Goal: Information Seeking & Learning: Learn about a topic

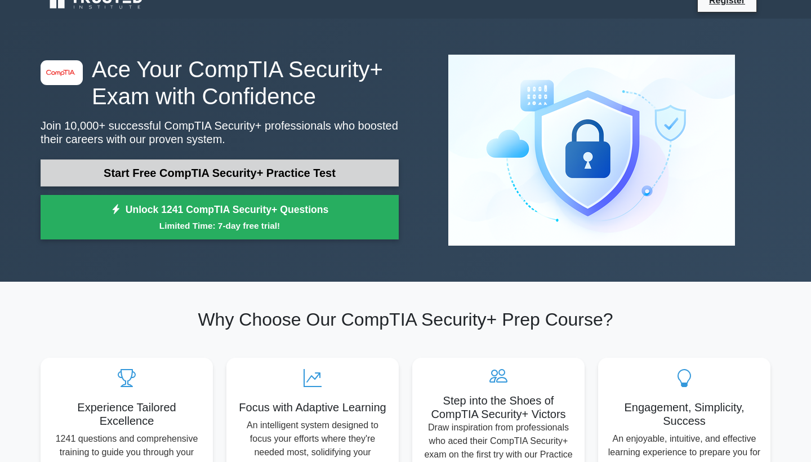
click at [389, 171] on link "Start Free CompTIA Security+ Practice Test" at bounding box center [220, 172] width 358 height 27
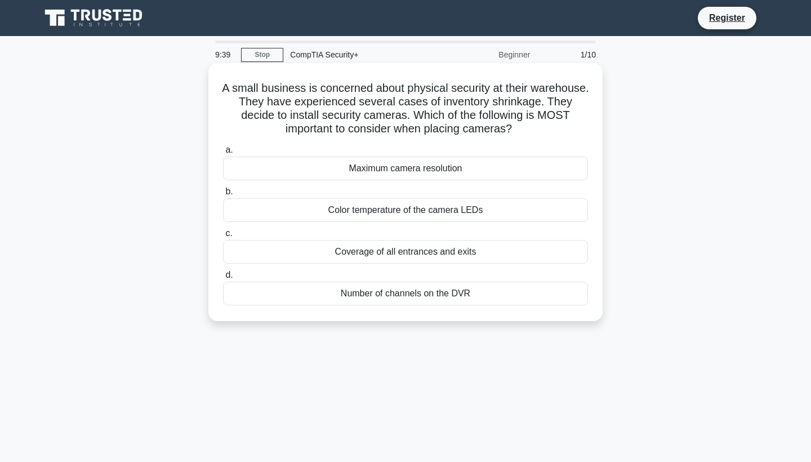
click at [355, 256] on div "Coverage of all entrances and exits" at bounding box center [405, 252] width 365 height 24
click at [223, 237] on input "c. Coverage of all entrances and exits" at bounding box center [223, 233] width 0 height 7
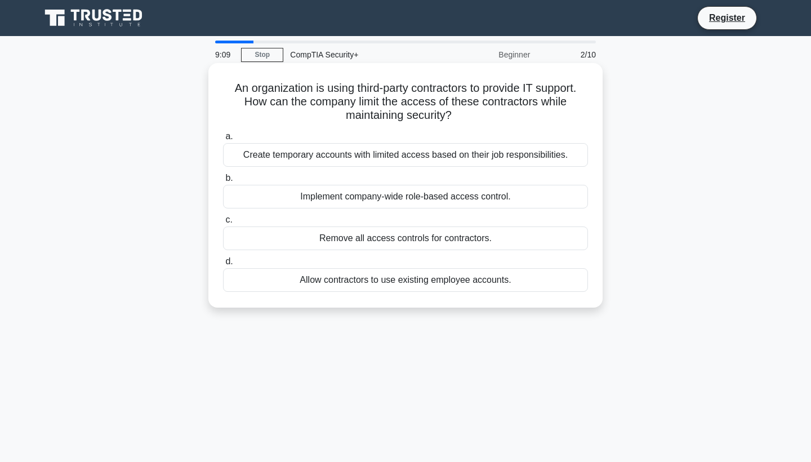
click at [405, 162] on div "Create temporary accounts with limited access based on their job responsibiliti…" at bounding box center [405, 155] width 365 height 24
click at [223, 140] on input "a. Create temporary accounts with limited access based on their job responsibil…" at bounding box center [223, 136] width 0 height 7
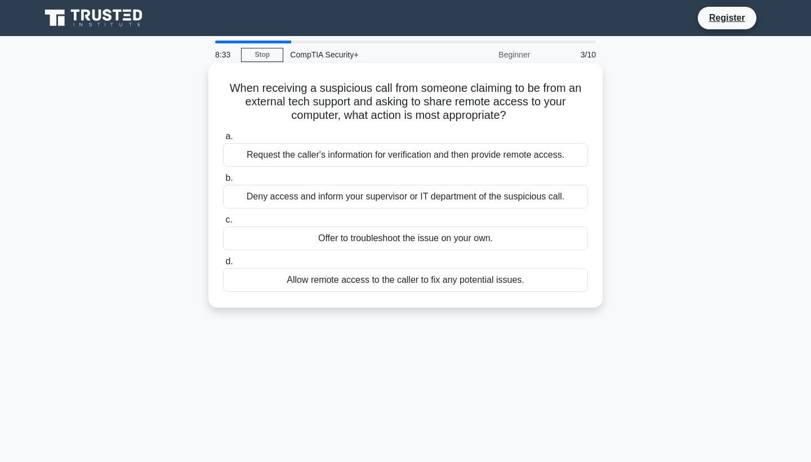
click at [390, 199] on div "Deny access and inform your supervisor or IT department of the suspicious call." at bounding box center [405, 197] width 365 height 24
click at [223, 182] on input "b. Deny access and inform your supervisor or IT department of the suspicious ca…" at bounding box center [223, 178] width 0 height 7
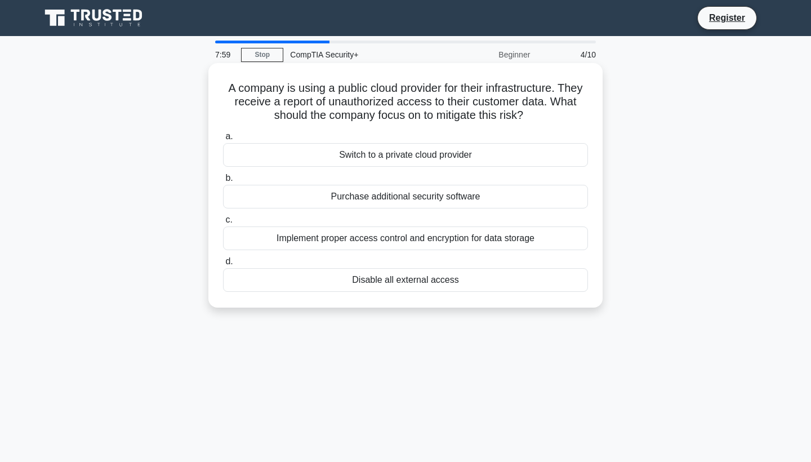
click at [336, 237] on div "Implement proper access control and encryption for data storage" at bounding box center [405, 238] width 365 height 24
click at [223, 224] on input "c. Implement proper access control and encryption for data storage" at bounding box center [223, 219] width 0 height 7
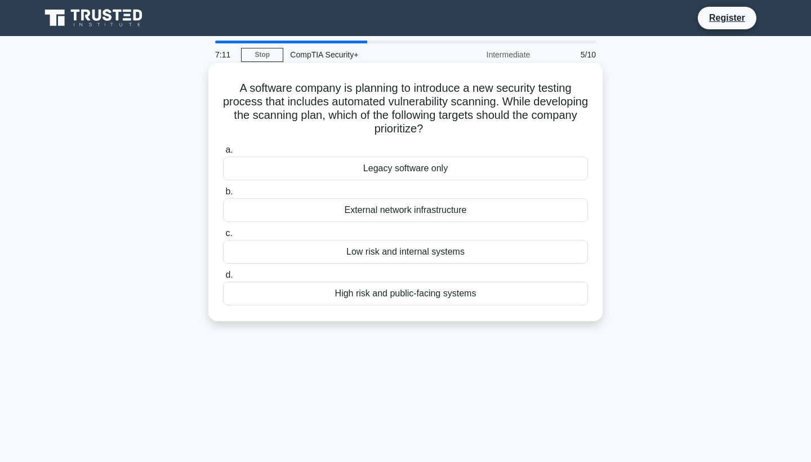
click at [318, 255] on div "Low risk and internal systems" at bounding box center [405, 252] width 365 height 24
click at [223, 237] on input "c. Low risk and internal systems" at bounding box center [223, 233] width 0 height 7
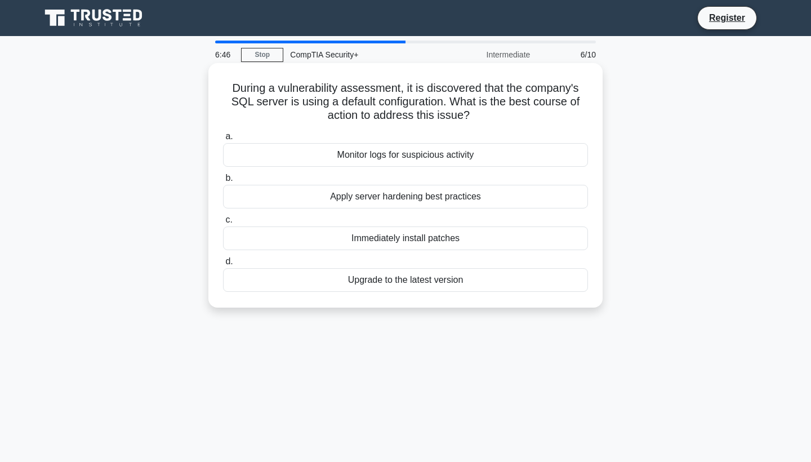
click at [357, 201] on div "Apply server hardening best practices" at bounding box center [405, 197] width 365 height 24
click at [223, 182] on input "b. Apply server hardening best practices" at bounding box center [223, 178] width 0 height 7
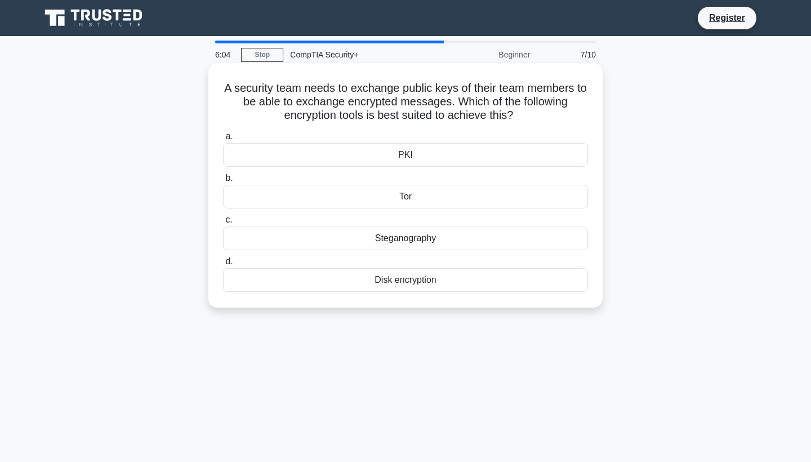
click at [399, 151] on div "PKI" at bounding box center [405, 155] width 365 height 24
click at [223, 140] on input "a. PKI" at bounding box center [223, 136] width 0 height 7
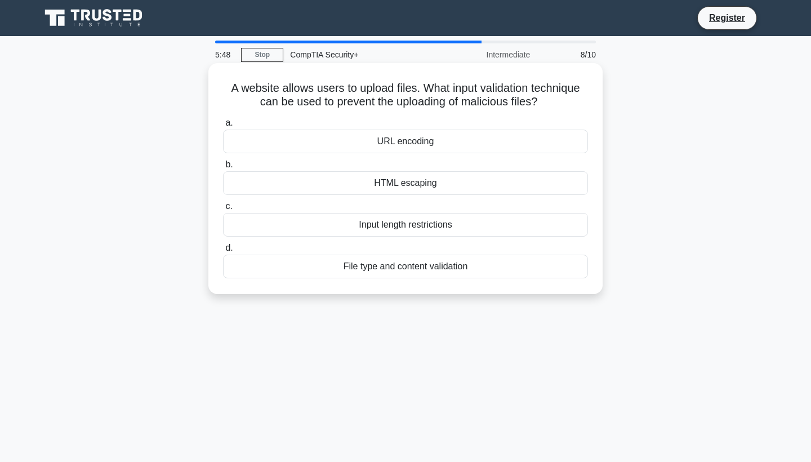
click at [292, 221] on div "Input length restrictions" at bounding box center [405, 225] width 365 height 24
click at [223, 210] on input "c. Input length restrictions" at bounding box center [223, 206] width 0 height 7
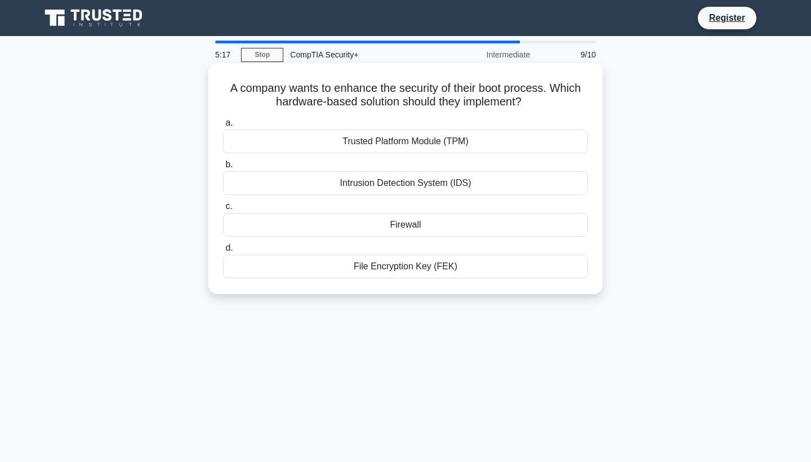
click at [341, 139] on div "Trusted Platform Module (TPM)" at bounding box center [405, 142] width 365 height 24
click at [223, 127] on input "a. Trusted Platform Module (TPM)" at bounding box center [223, 122] width 0 height 7
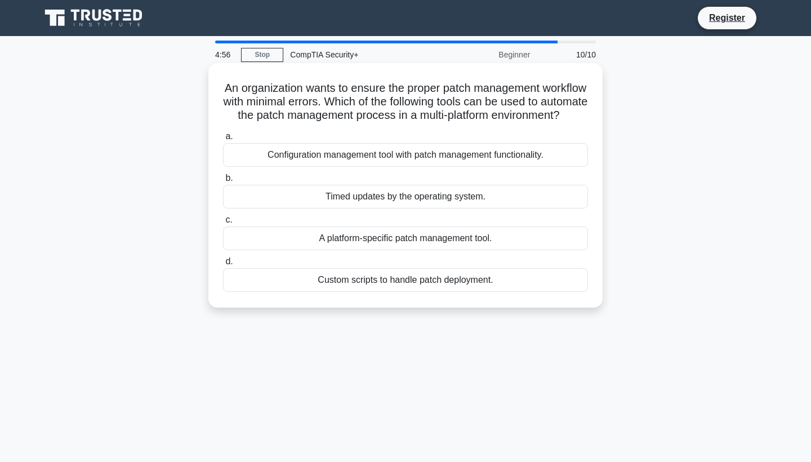
click at [355, 250] on div "A platform-specific patch management tool." at bounding box center [405, 238] width 365 height 24
click at [223, 224] on input "c. A platform-specific patch management tool." at bounding box center [223, 219] width 0 height 7
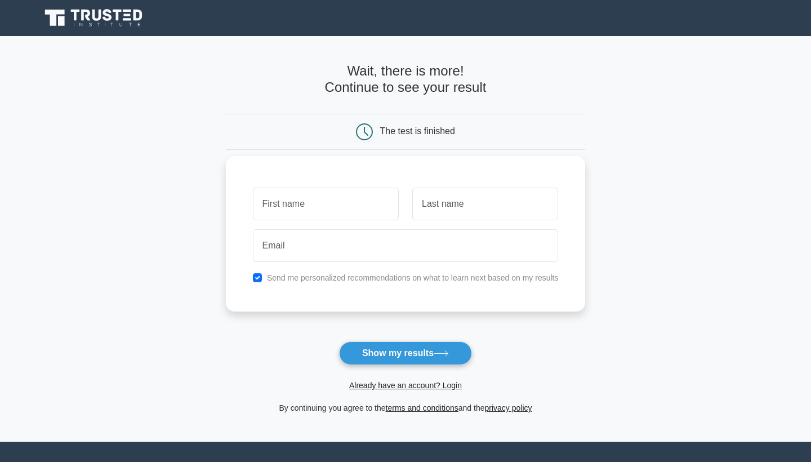
click at [343, 198] on input "text" at bounding box center [326, 204] width 146 height 33
click at [377, 348] on button "Show my results" at bounding box center [405, 353] width 133 height 24
click at [407, 353] on button "Show my results" at bounding box center [405, 353] width 133 height 24
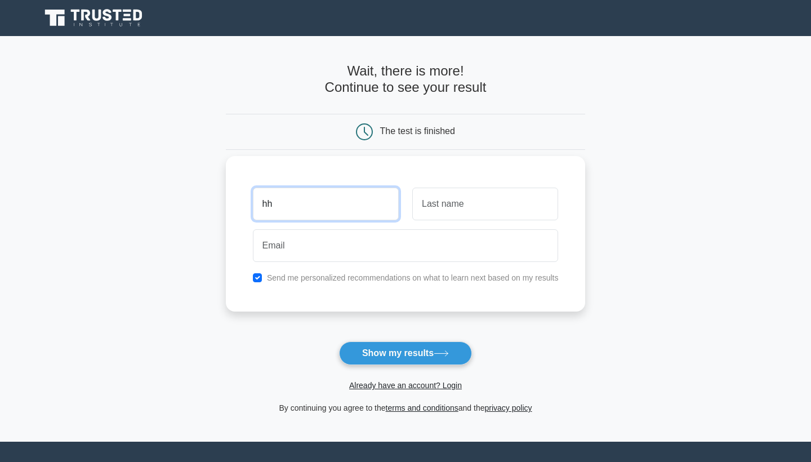
type input "hh"
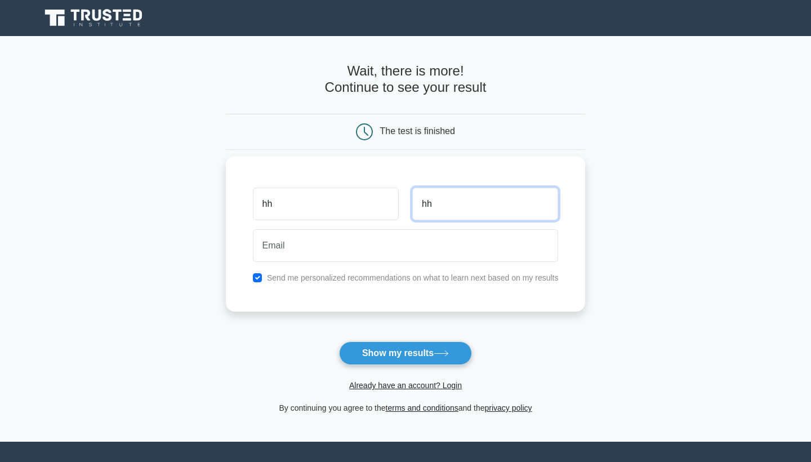
type input "hh"
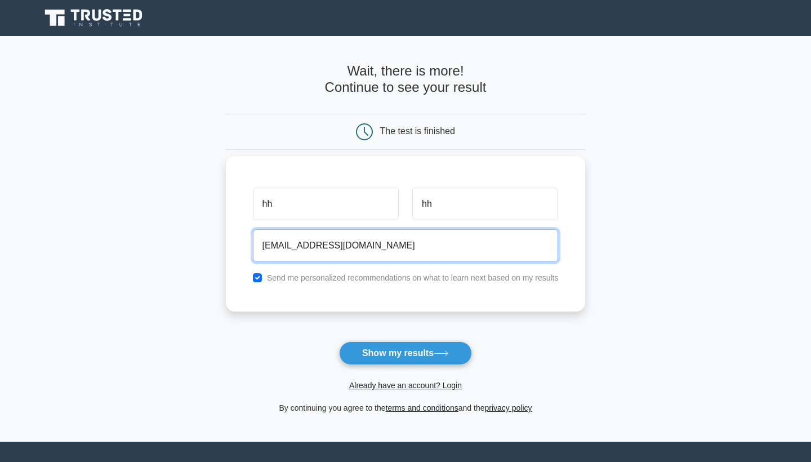
type input "ahmedkalid480@gmail.com"
click at [405, 353] on button "Show my results" at bounding box center [405, 353] width 133 height 24
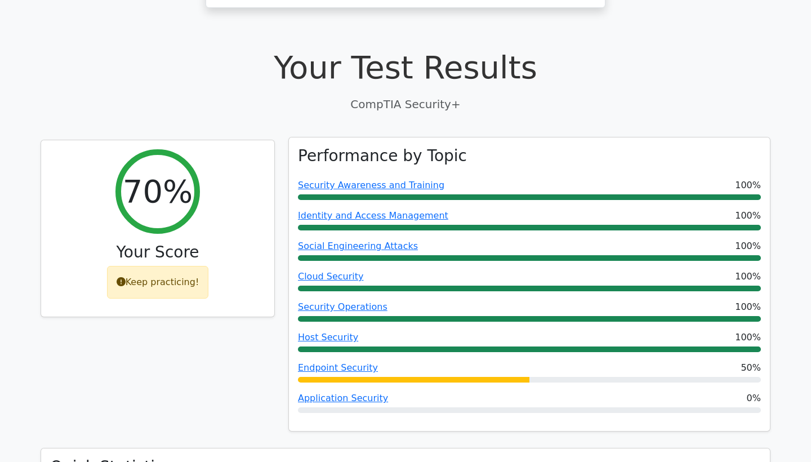
scroll to position [311, 0]
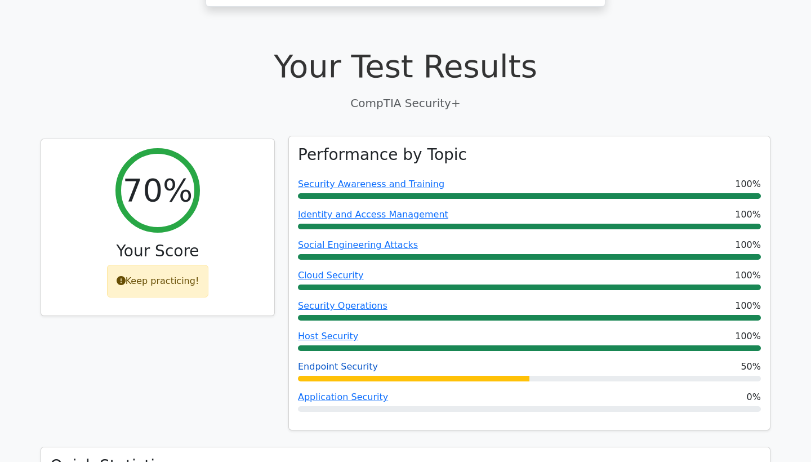
click at [345, 361] on link "Endpoint Security" at bounding box center [338, 366] width 80 height 11
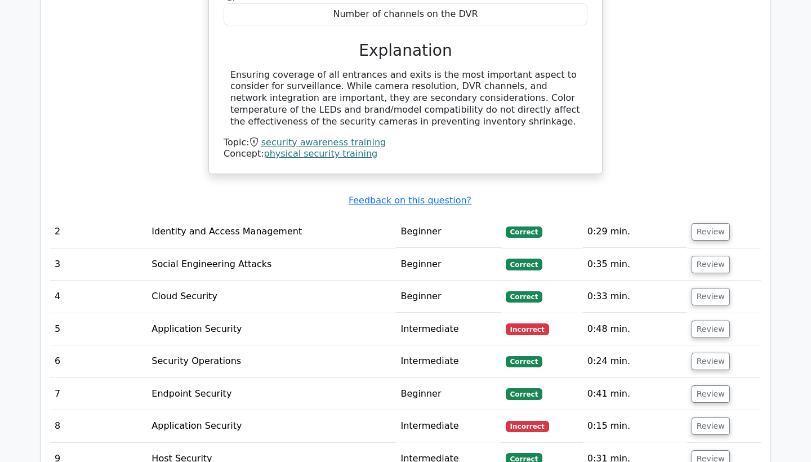
scroll to position [1212, 0]
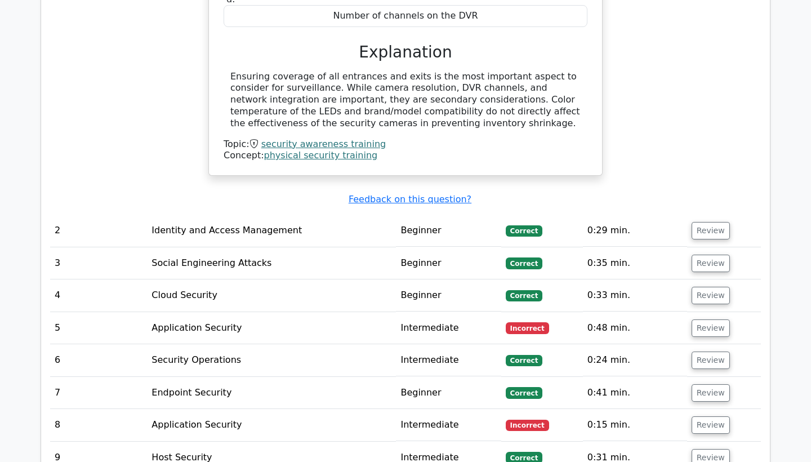
click at [261, 312] on td "Application Security" at bounding box center [271, 328] width 249 height 32
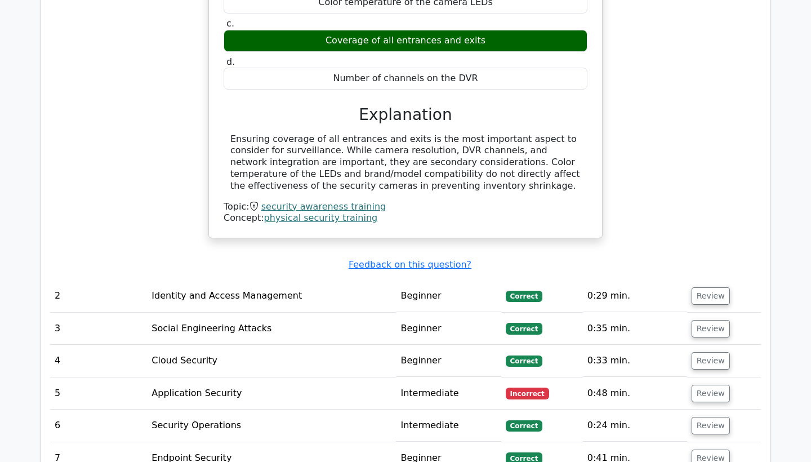
scroll to position [1394, 0]
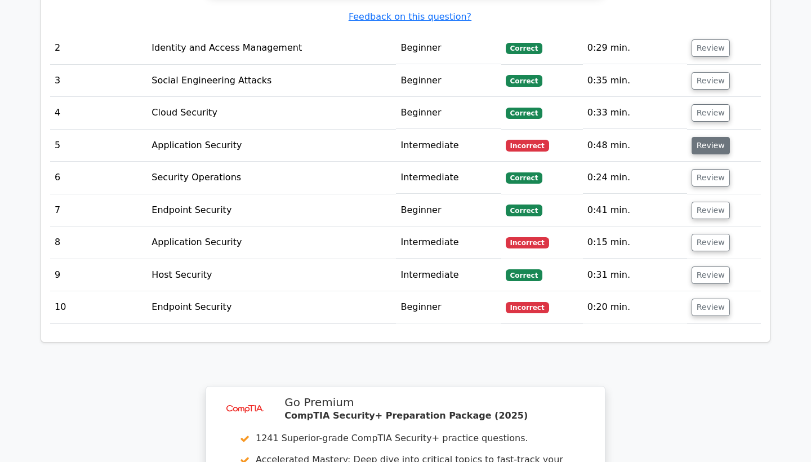
click at [716, 137] on button "Review" at bounding box center [711, 145] width 38 height 17
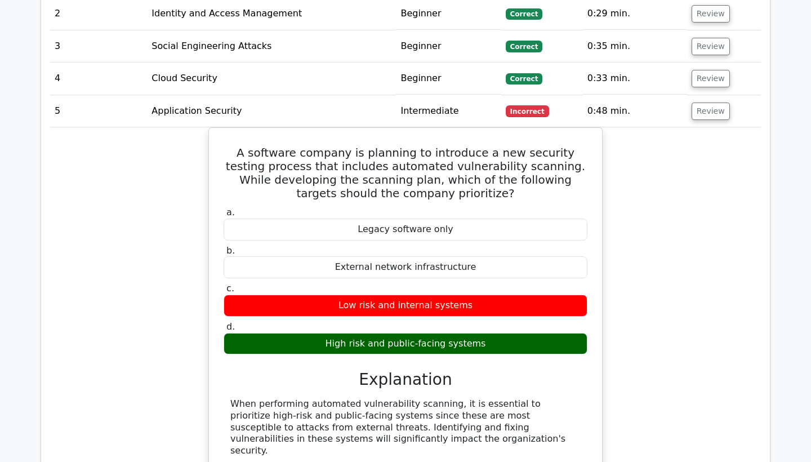
scroll to position [1430, 0]
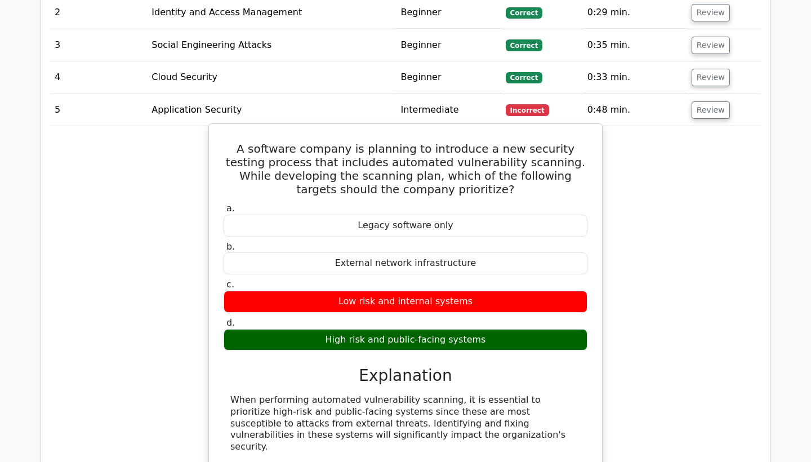
click at [338, 329] on div "High risk and public-facing systems" at bounding box center [406, 340] width 364 height 22
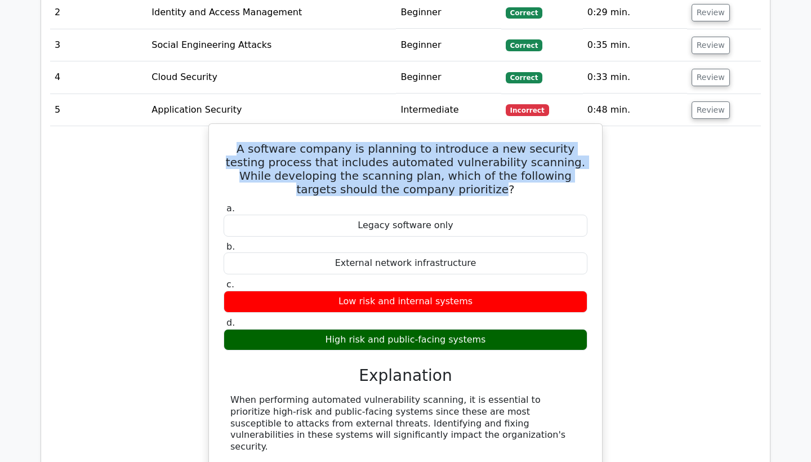
drag, startPoint x: 451, startPoint y: 152, endPoint x: 235, endPoint y: 110, distance: 220.3
click at [235, 142] on h5 "A software company is planning to introduce a new security testing process that…" at bounding box center [405, 169] width 366 height 54
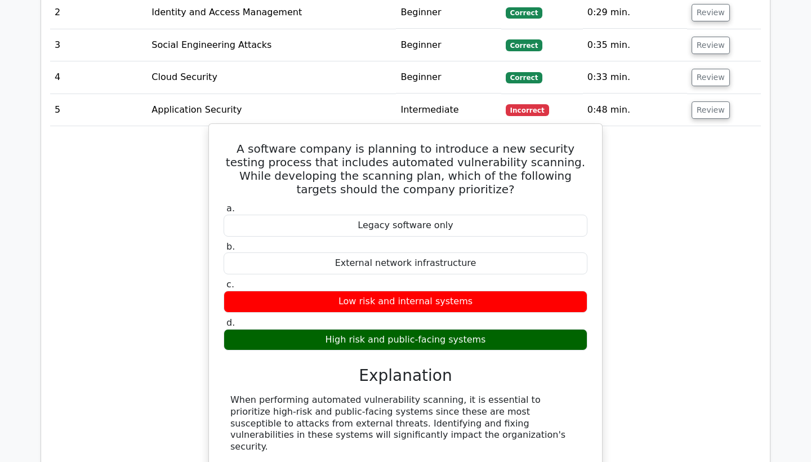
click at [298, 394] on div "When performing automated vulnerability scanning, it is essential to prioritize…" at bounding box center [405, 423] width 350 height 59
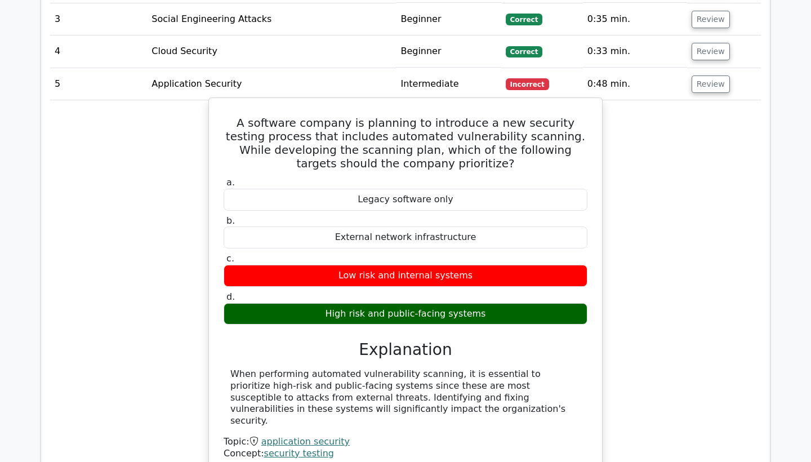
scroll to position [1459, 0]
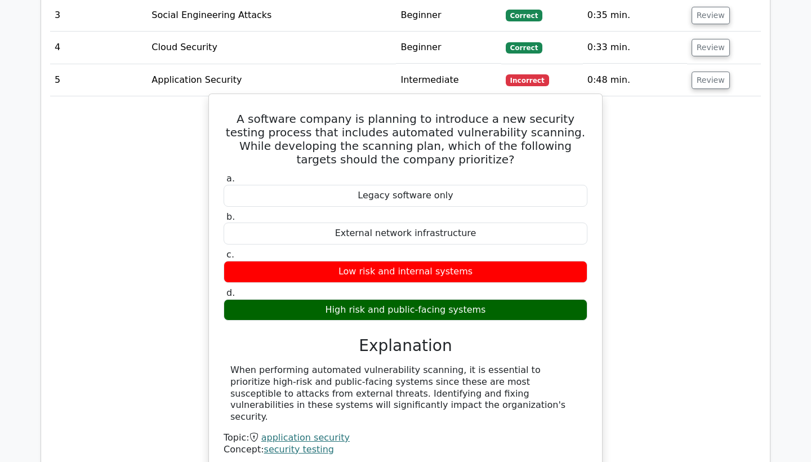
click at [298, 364] on div "When performing automated vulnerability scanning, it is essential to prioritize…" at bounding box center [405, 393] width 350 height 59
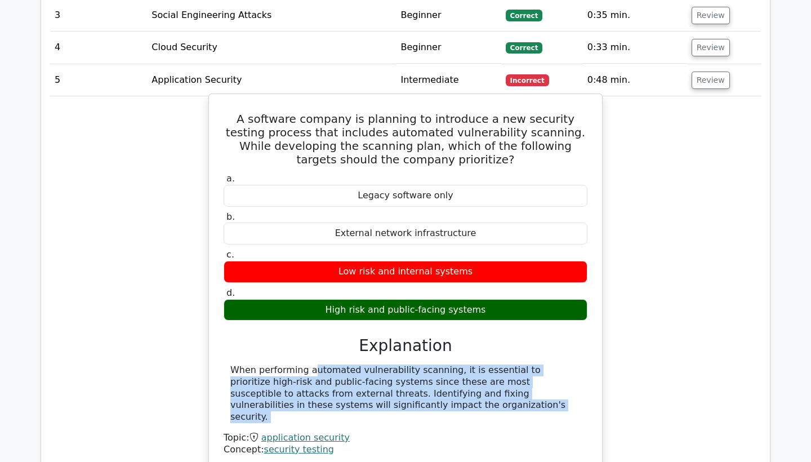
click at [298, 364] on div "When performing automated vulnerability scanning, it is essential to prioritize…" at bounding box center [405, 393] width 350 height 59
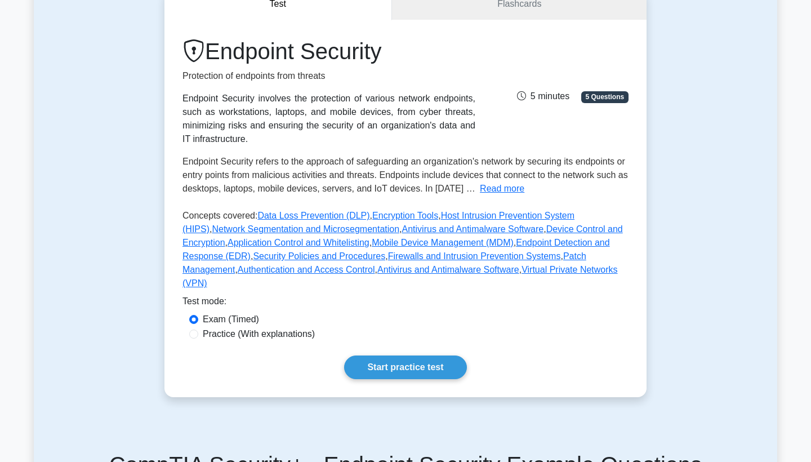
scroll to position [126, 0]
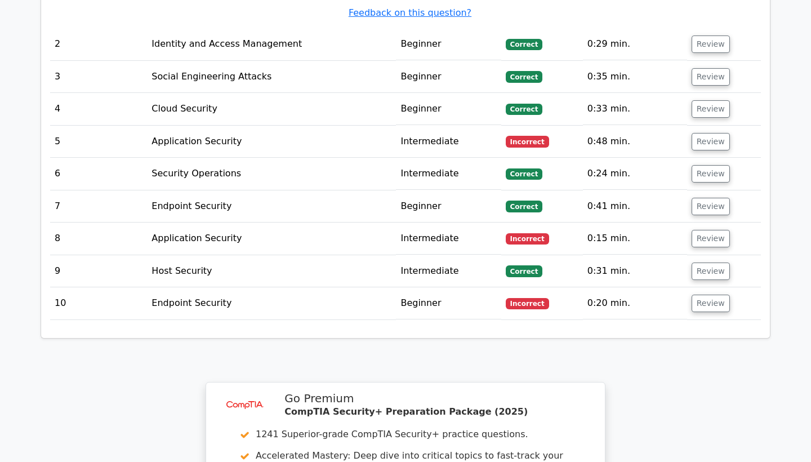
scroll to position [1412, 0]
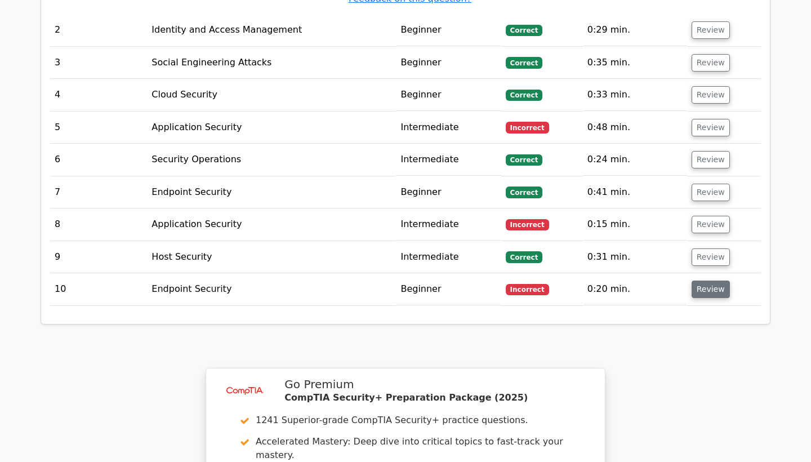
click at [705, 281] on button "Review" at bounding box center [711, 289] width 38 height 17
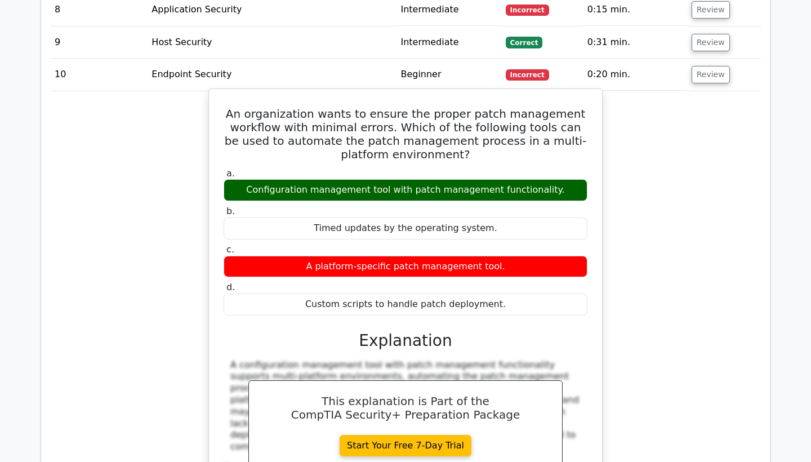
scroll to position [1645, 0]
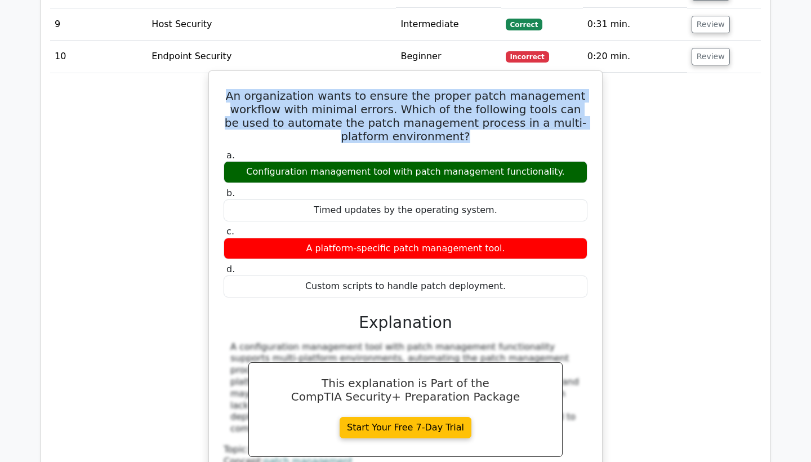
drag, startPoint x: 249, startPoint y: 59, endPoint x: 483, endPoint y: 106, distance: 238.5
click at [483, 106] on h5 "An organization wants to ensure the proper patch management workflow with minim…" at bounding box center [405, 116] width 366 height 54
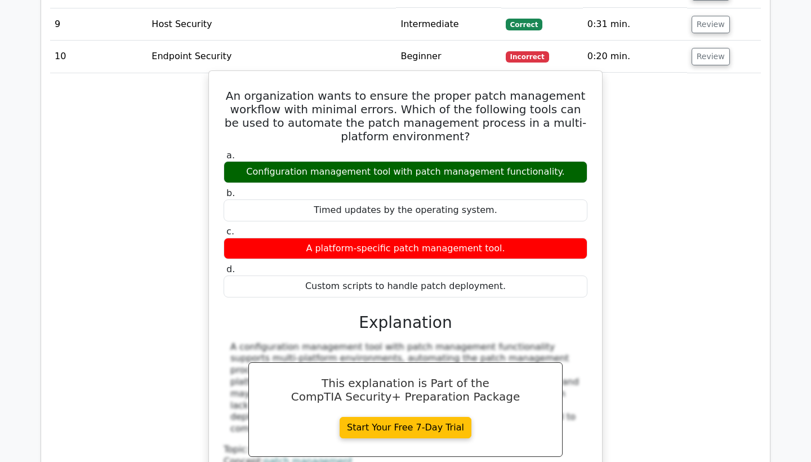
click at [511, 161] on div "Configuration management tool with patch management functionality." at bounding box center [406, 172] width 364 height 22
